Goal: Task Accomplishment & Management: Complete application form

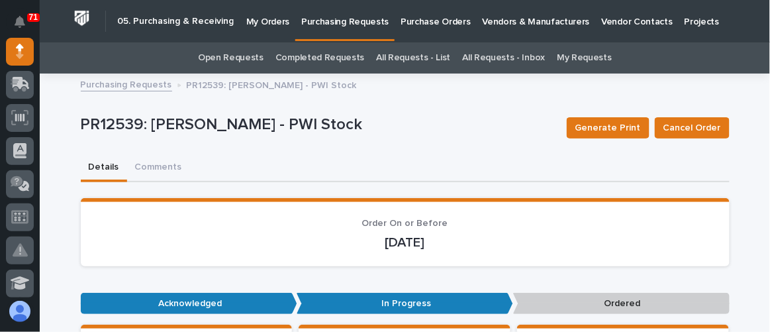
click at [260, 19] on p "My Orders" at bounding box center [267, 14] width 43 height 28
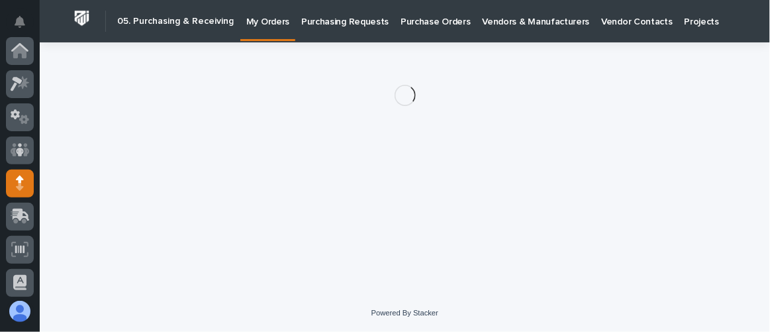
scroll to position [132, 0]
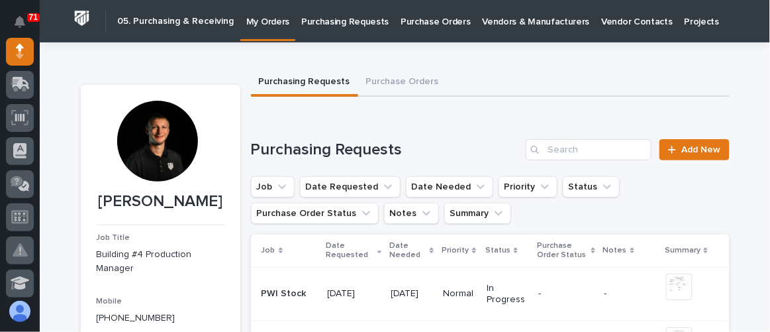
click at [336, 26] on p "Purchasing Requests" at bounding box center [344, 14] width 87 height 28
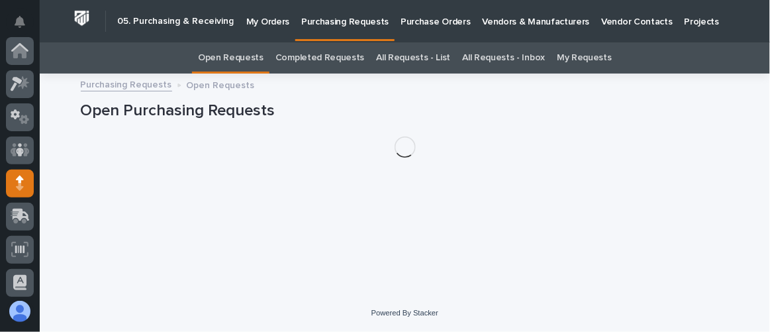
scroll to position [132, 0]
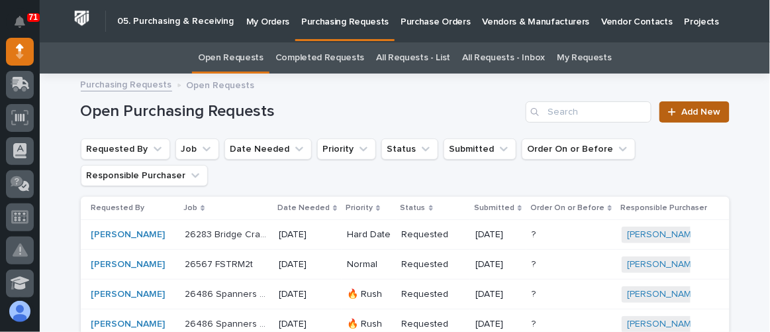
click at [676, 118] on link "Add New" at bounding box center [693, 111] width 69 height 21
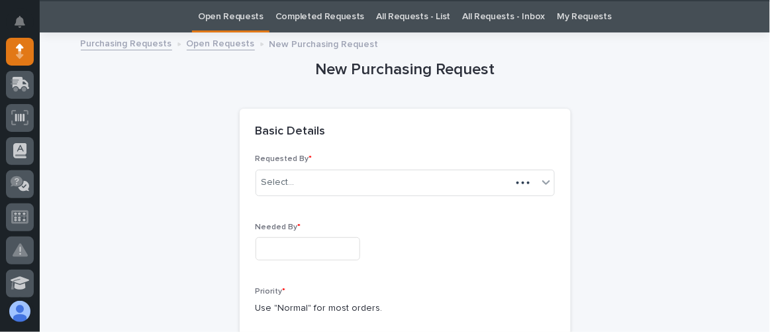
scroll to position [42, 0]
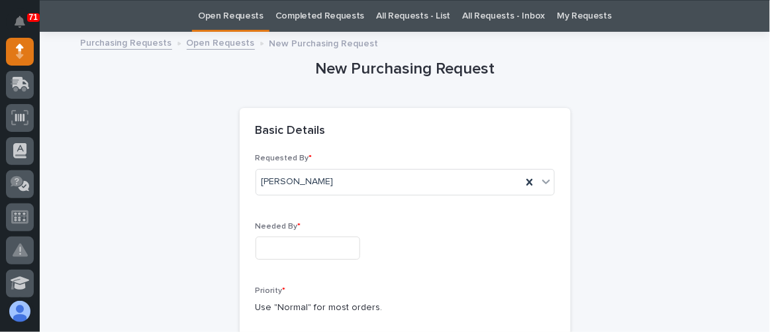
click at [291, 253] on input "text" at bounding box center [307, 247] width 105 height 23
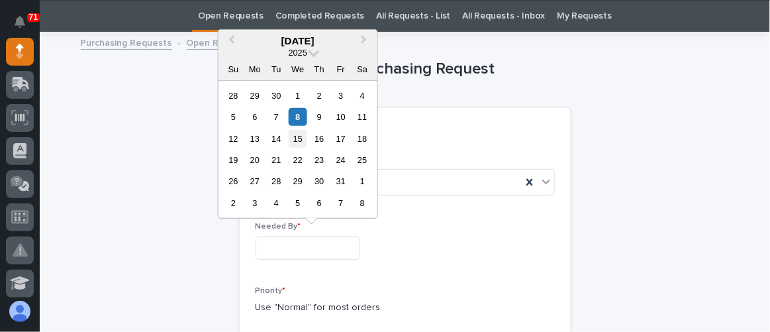
click at [304, 143] on div "15" at bounding box center [298, 138] width 18 height 18
type input "**********"
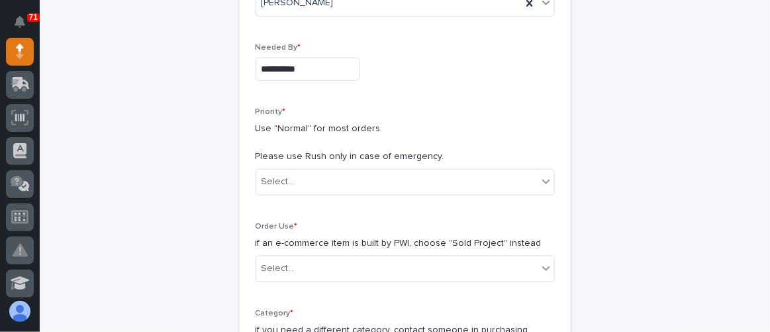
scroll to position [222, 0]
click at [294, 178] on div "Select..." at bounding box center [396, 180] width 281 height 22
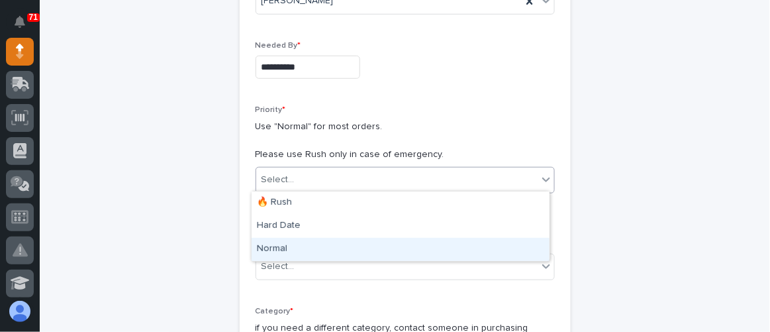
click at [295, 248] on div "Normal" at bounding box center [400, 249] width 298 height 23
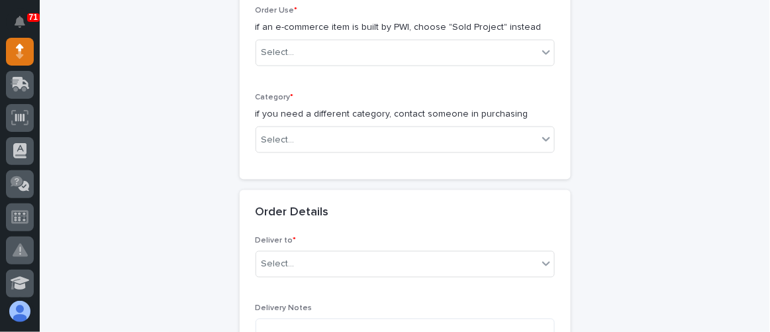
scroll to position [463, 0]
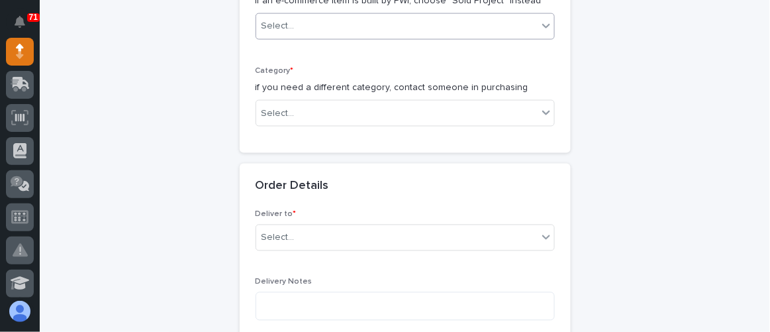
click at [337, 24] on div "Select..." at bounding box center [396, 26] width 281 height 22
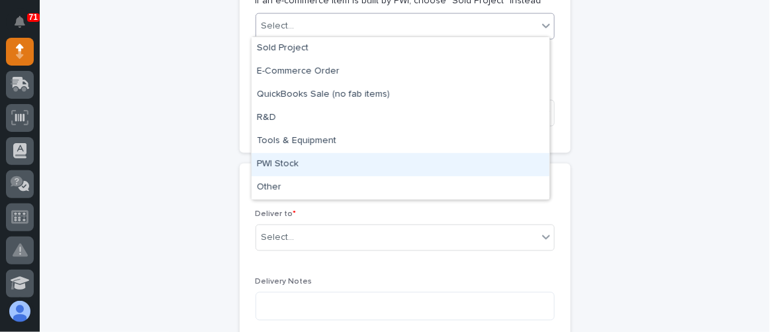
click at [301, 158] on div "PWI Stock" at bounding box center [400, 164] width 298 height 23
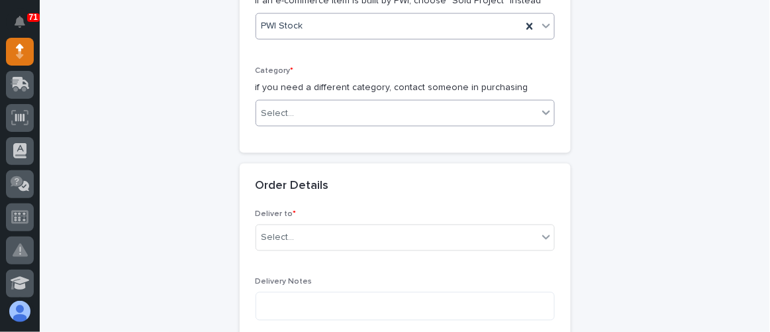
click at [305, 110] on div "Select..." at bounding box center [396, 114] width 281 height 22
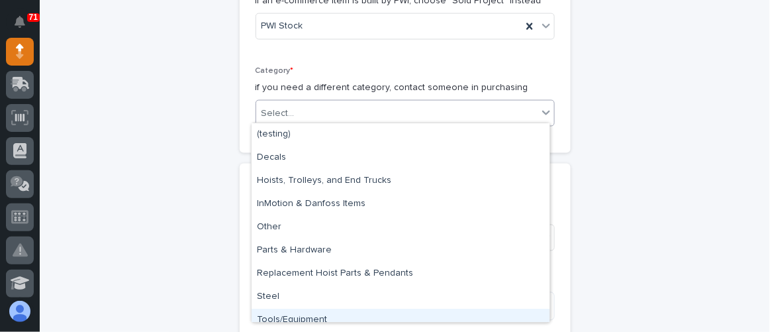
scroll to position [10, 0]
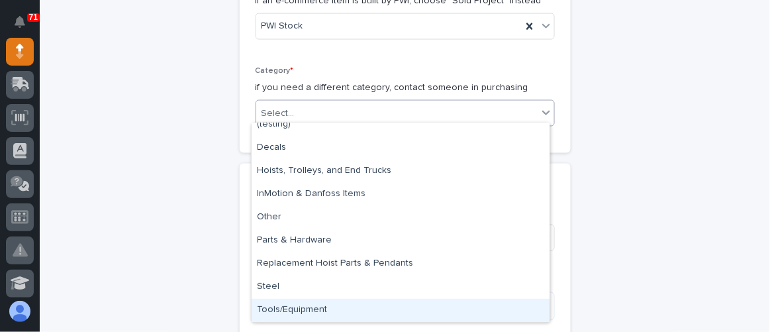
click at [301, 310] on div "Tools/Equipment" at bounding box center [400, 309] width 298 height 23
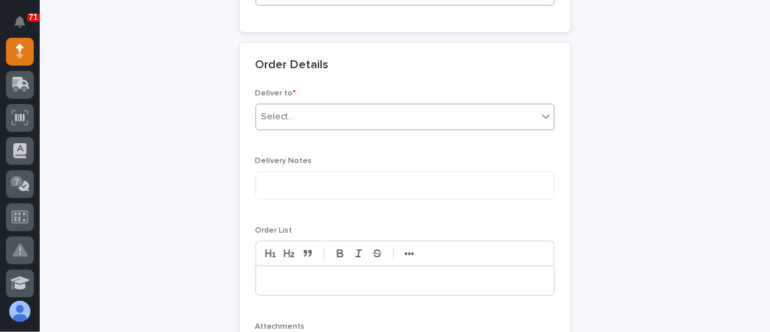
scroll to position [583, 0]
click at [281, 116] on div "Select..." at bounding box center [277, 118] width 33 height 14
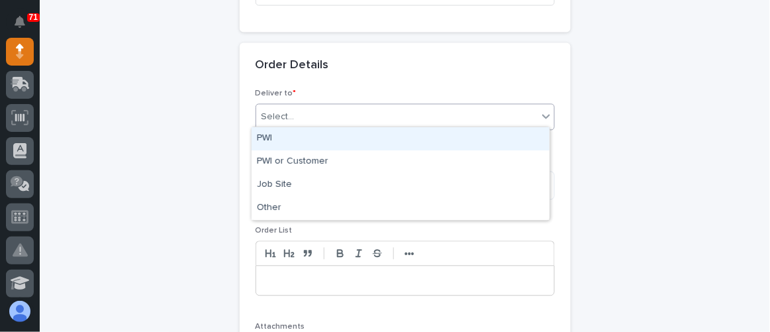
click at [293, 141] on div "PWI" at bounding box center [400, 138] width 298 height 23
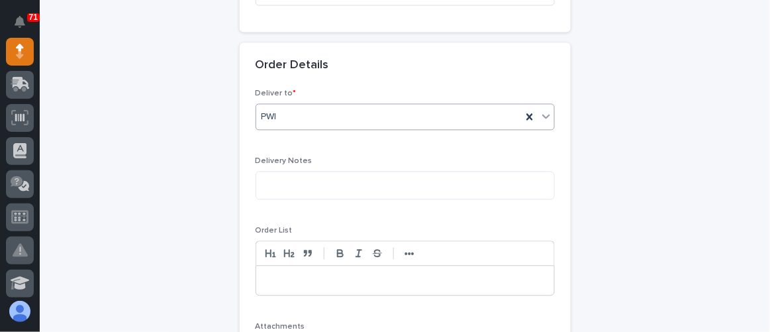
scroll to position [704, 0]
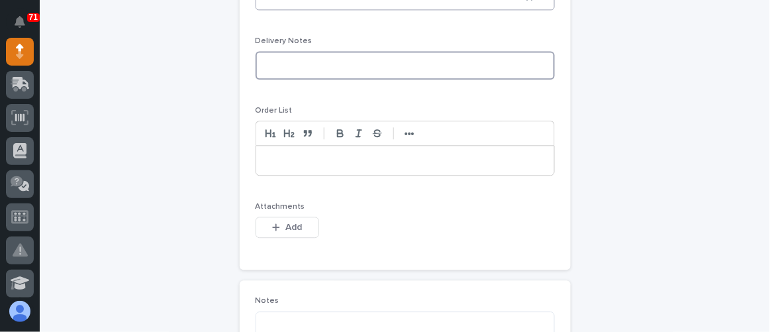
click at [281, 66] on textarea at bounding box center [404, 65] width 299 height 28
type textarea "**********"
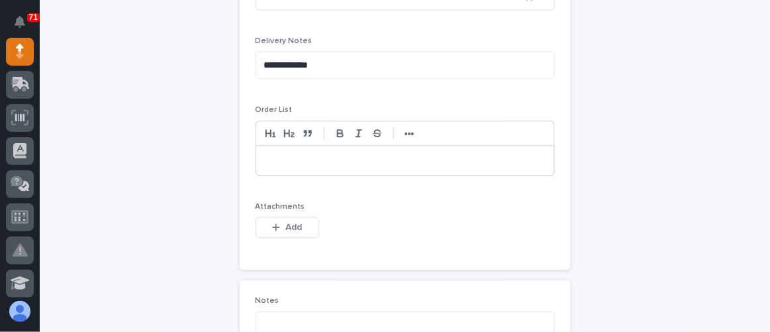
click at [269, 155] on p at bounding box center [405, 160] width 278 height 13
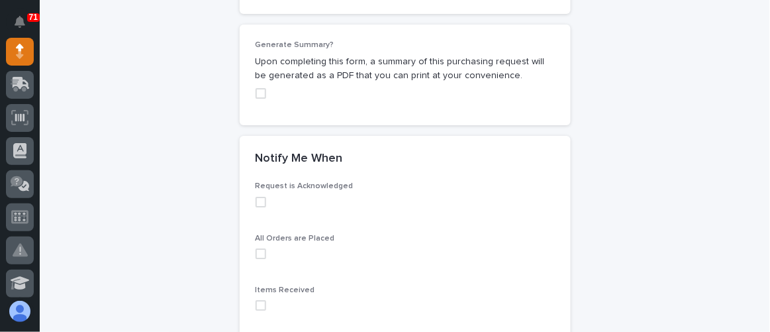
scroll to position [950, 0]
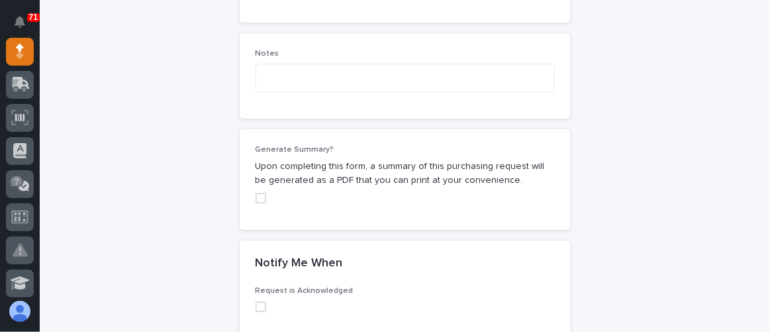
click at [255, 193] on span at bounding box center [260, 198] width 11 height 11
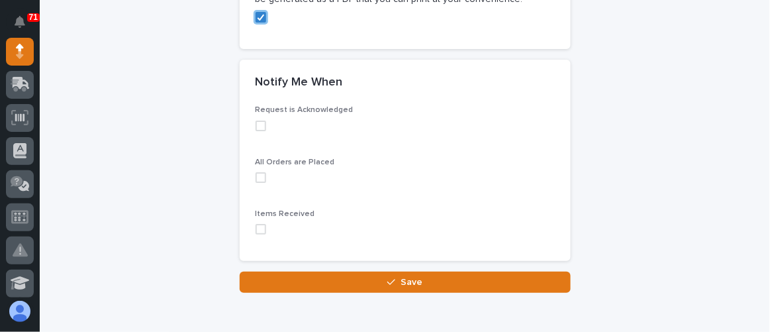
click at [255, 120] on span at bounding box center [260, 125] width 11 height 11
click at [257, 172] on span at bounding box center [260, 177] width 11 height 11
click at [255, 224] on span at bounding box center [260, 229] width 11 height 11
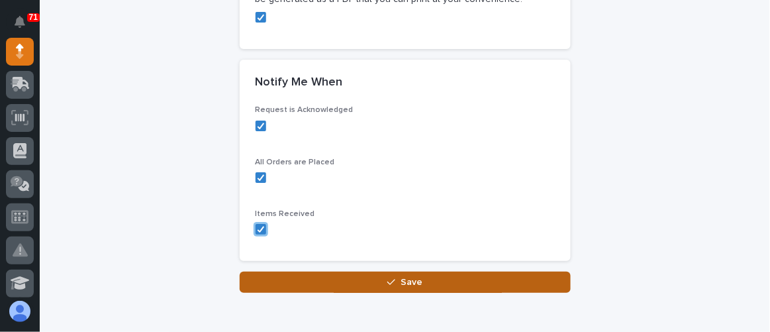
click at [410, 276] on span "Save" at bounding box center [411, 282] width 22 height 12
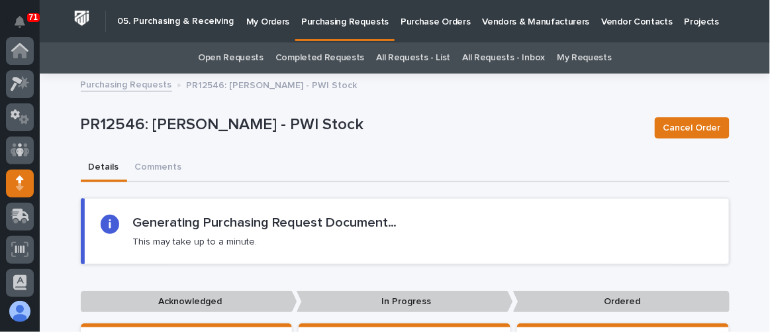
scroll to position [132, 0]
